Goal: Task Accomplishment & Management: Manage account settings

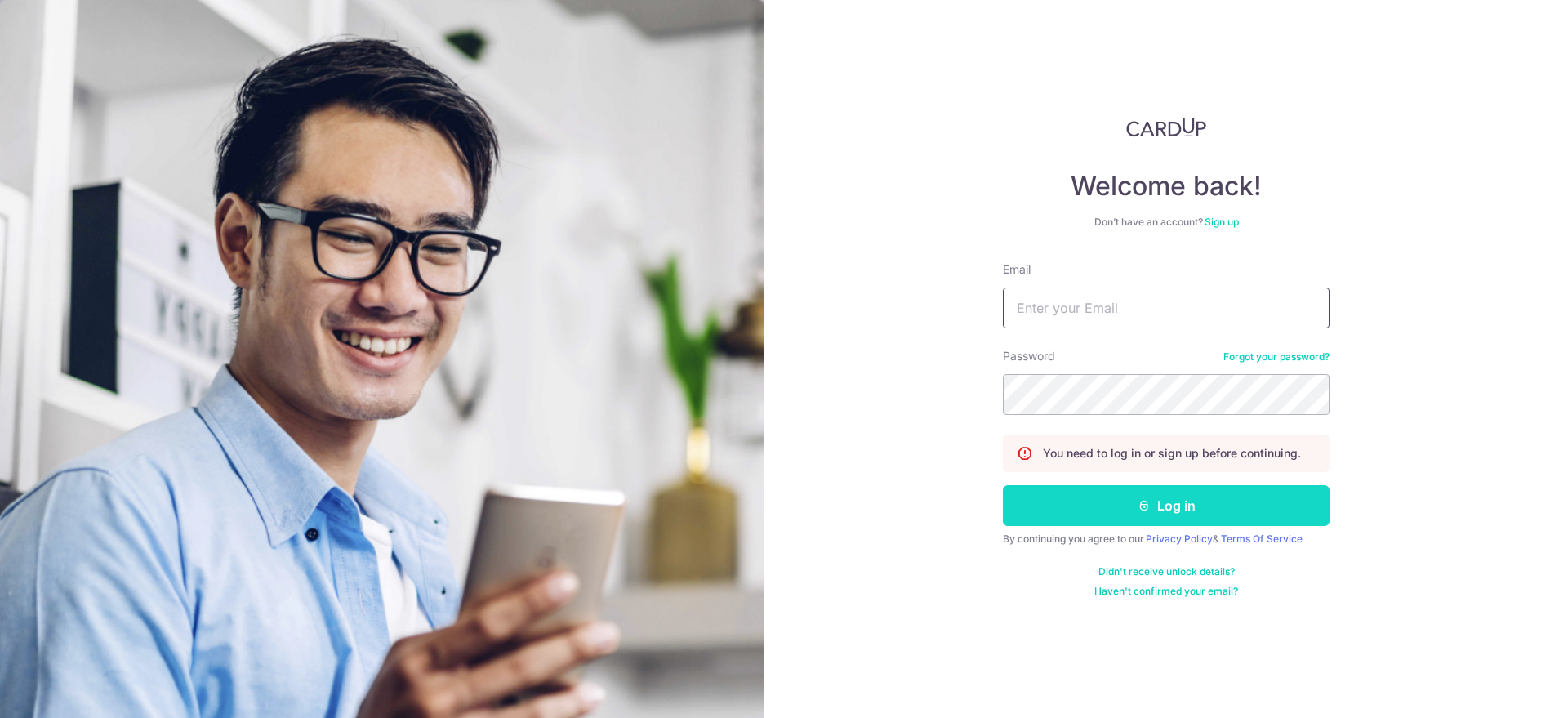
type input "[EMAIL_ADDRESS][DOMAIN_NAME]"
click at [1155, 500] on button "Log in" at bounding box center [1166, 505] width 327 height 41
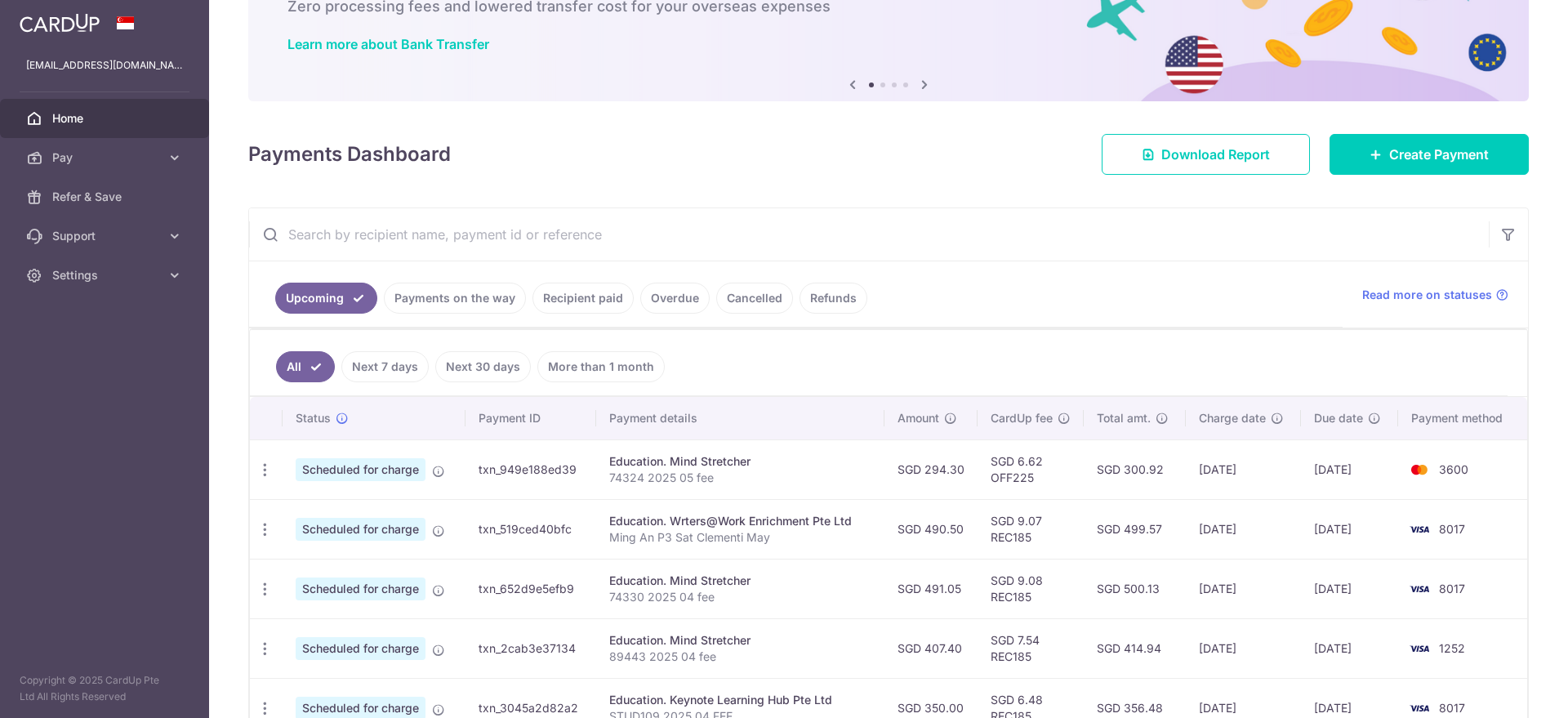
scroll to position [204, 0]
